Goal: Information Seeking & Learning: Learn about a topic

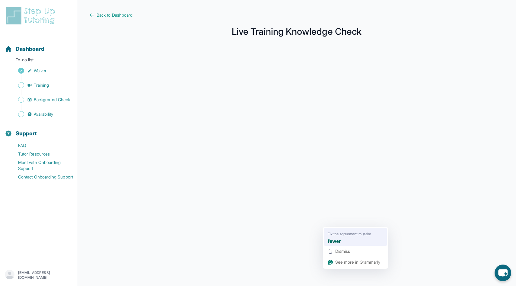
click at [334, 235] on span "Fix the agreement mistake" at bounding box center [349, 234] width 43 height 6
click at [334, 240] on strong "fewer" at bounding box center [334, 241] width 13 height 8
click at [42, 85] on span "Training" at bounding box center [41, 85] width 15 height 6
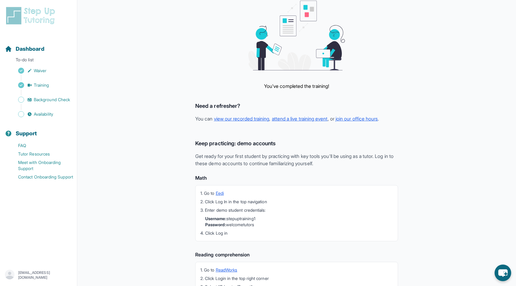
scroll to position [94, 0]
